Goal: Complete application form: Complete application form

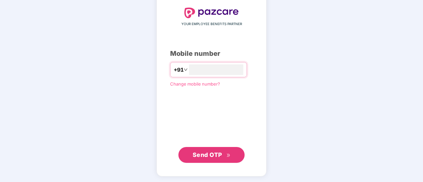
type input "**********"
click at [198, 162] on button "Send OTP" at bounding box center [211, 155] width 66 height 16
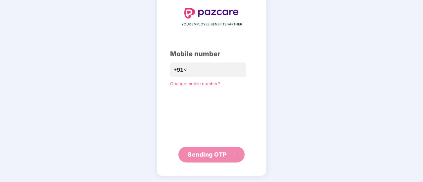
scroll to position [33, 0]
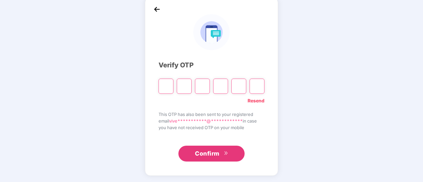
type input "*"
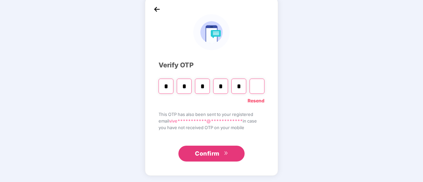
type input "*"
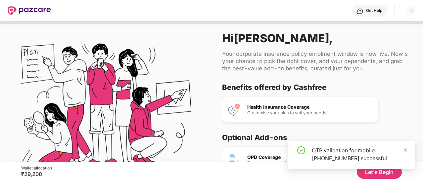
click at [406, 150] on icon "close" at bounding box center [406, 150] width 4 height 4
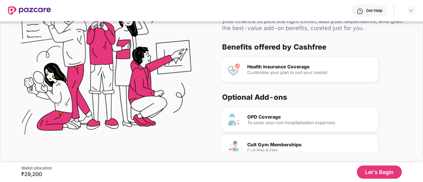
click at [302, 69] on div "Health Insurance Coverage" at bounding box center [310, 67] width 126 height 5
click at [387, 176] on button "Let's Begin" at bounding box center [379, 172] width 45 height 13
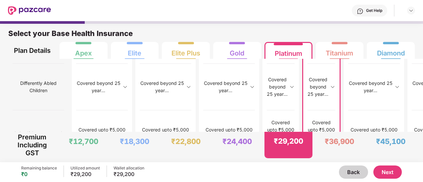
scroll to position [908, 0]
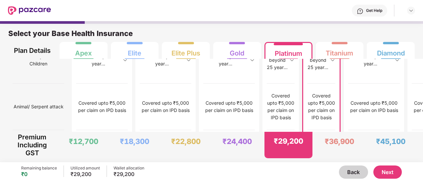
click at [389, 175] on button "Next" at bounding box center [387, 172] width 28 height 13
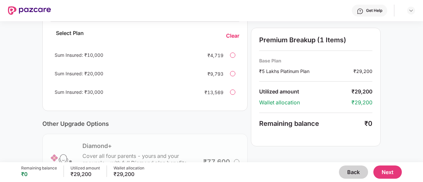
scroll to position [157, 0]
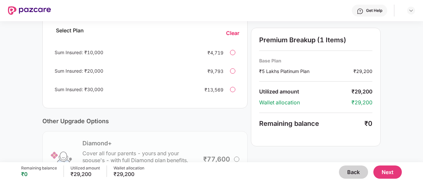
click at [232, 55] on div at bounding box center [232, 52] width 5 height 5
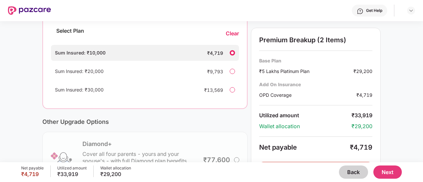
scroll to position [157, 0]
click at [232, 55] on div at bounding box center [232, 52] width 5 height 5
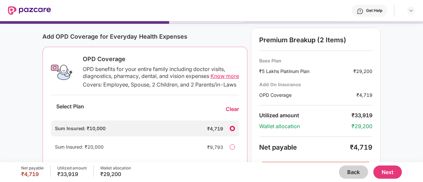
scroll to position [76, 0]
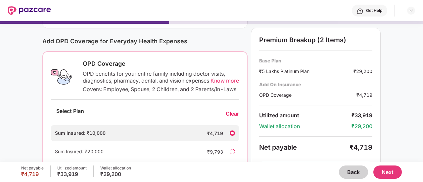
click at [229, 117] on div "Clear" at bounding box center [232, 114] width 13 height 7
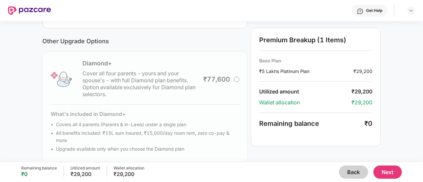
scroll to position [251, 0]
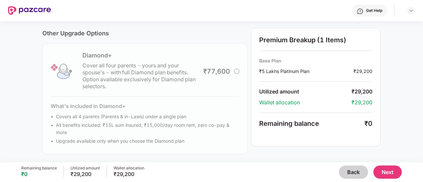
click at [386, 170] on button "Next" at bounding box center [387, 172] width 28 height 13
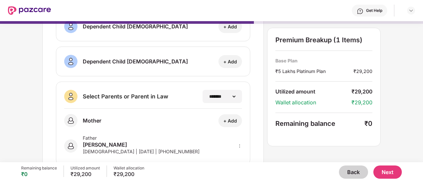
scroll to position [140, 0]
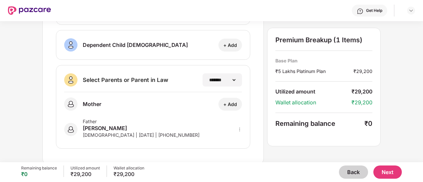
click at [385, 175] on button "Next" at bounding box center [387, 172] width 28 height 13
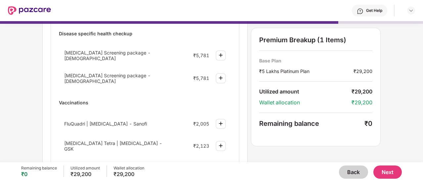
scroll to position [0, 0]
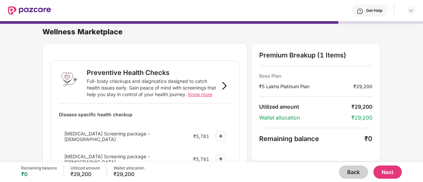
click at [392, 172] on button "Next" at bounding box center [387, 172] width 28 height 13
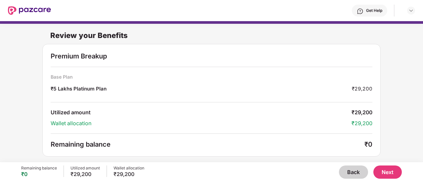
scroll to position [1, 0]
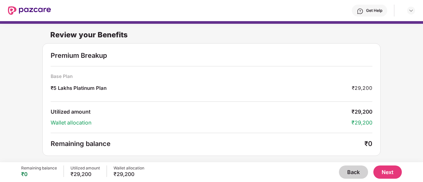
click at [396, 174] on button "Next" at bounding box center [387, 172] width 28 height 13
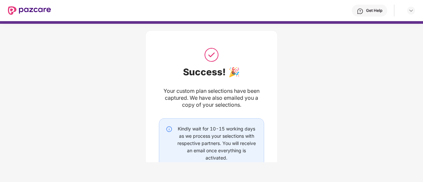
scroll to position [17, 0]
